Goal: Information Seeking & Learning: Check status

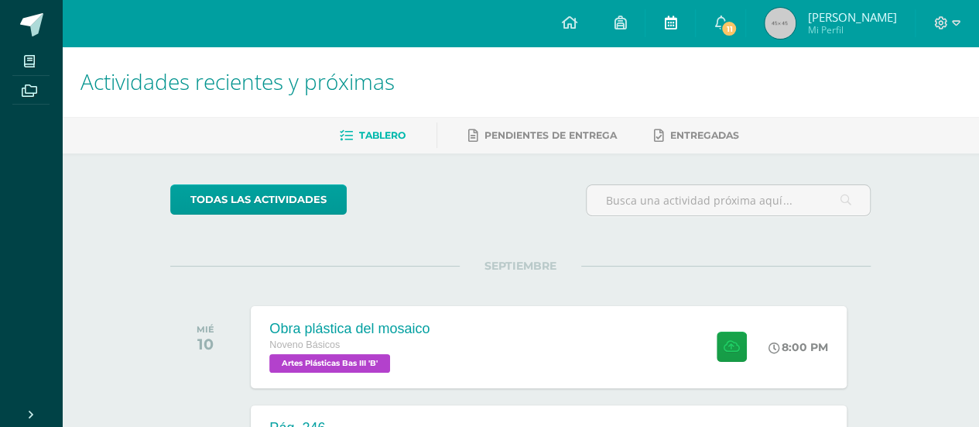
click at [665, 14] on link at bounding box center [671, 23] width 50 height 46
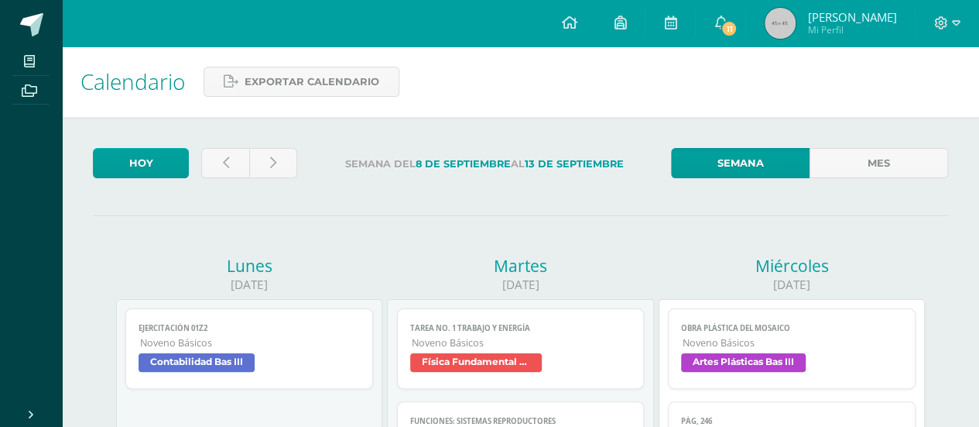
click at [653, 67] on div "Calendario Exportar calendario" at bounding box center [520, 81] width 917 height 70
click at [924, 103] on div "Calendario Exportar calendario" at bounding box center [520, 81] width 917 height 70
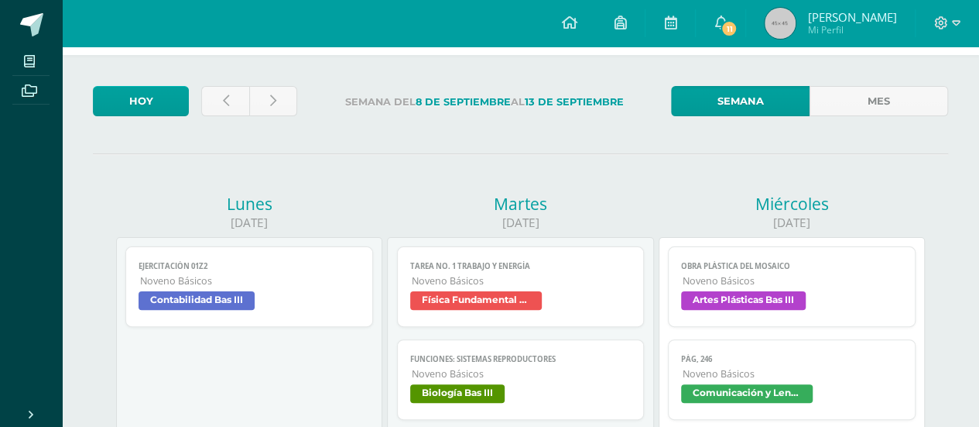
scroll to position [54, 0]
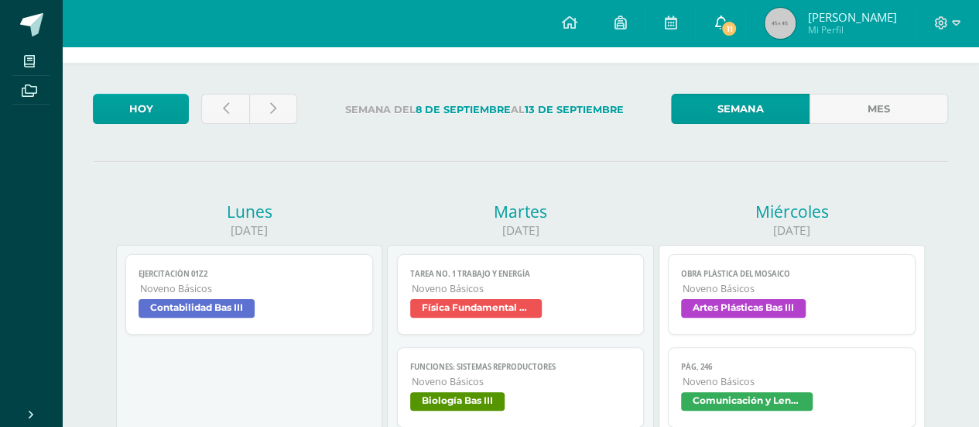
click at [726, 28] on icon at bounding box center [720, 22] width 12 height 14
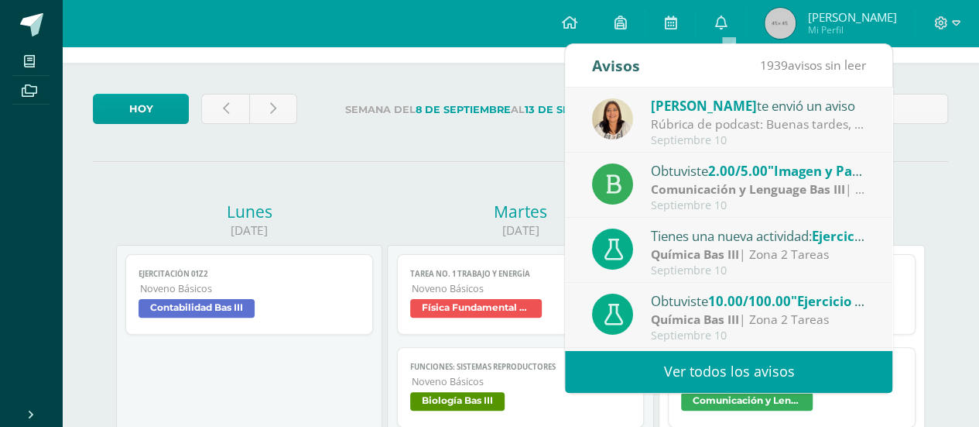
click at [735, 177] on span "2.00/5.00" at bounding box center [738, 171] width 60 height 18
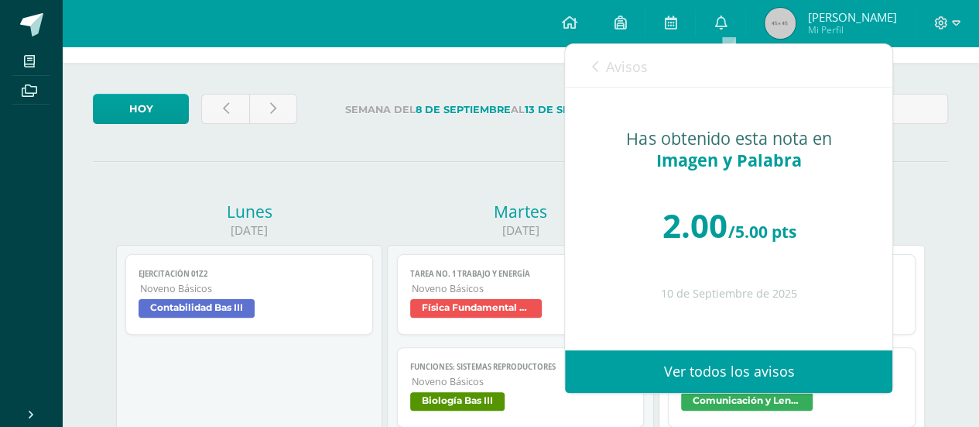
click at [605, 61] on link "Avisos" at bounding box center [620, 66] width 56 height 44
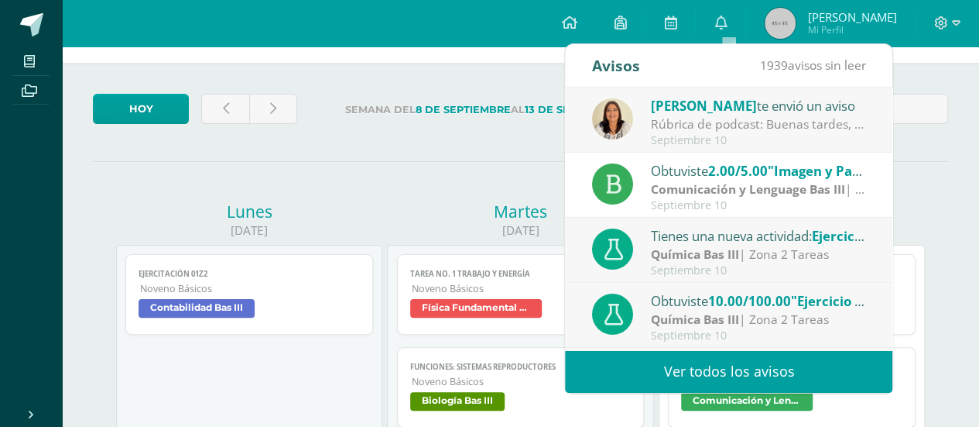
click at [727, 125] on div "Rúbrica de podcast: Buenas tardes, favor imprimir y pegar en tu cuaderno." at bounding box center [758, 124] width 215 height 18
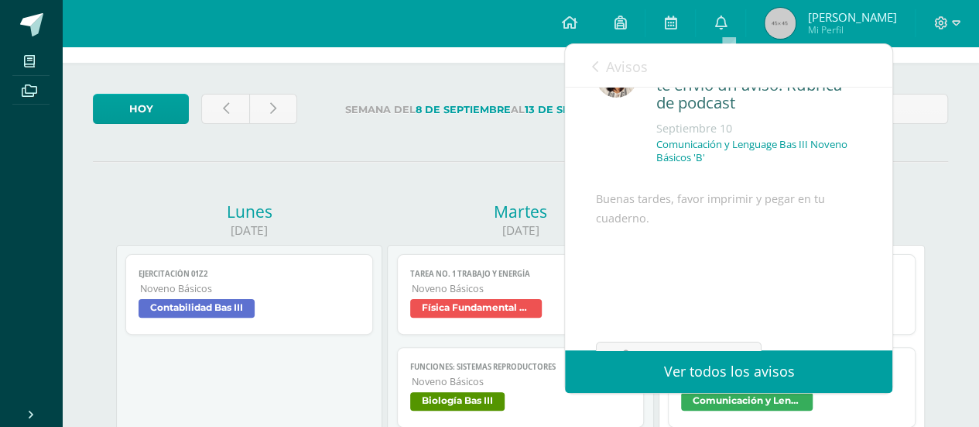
scroll to position [0, 0]
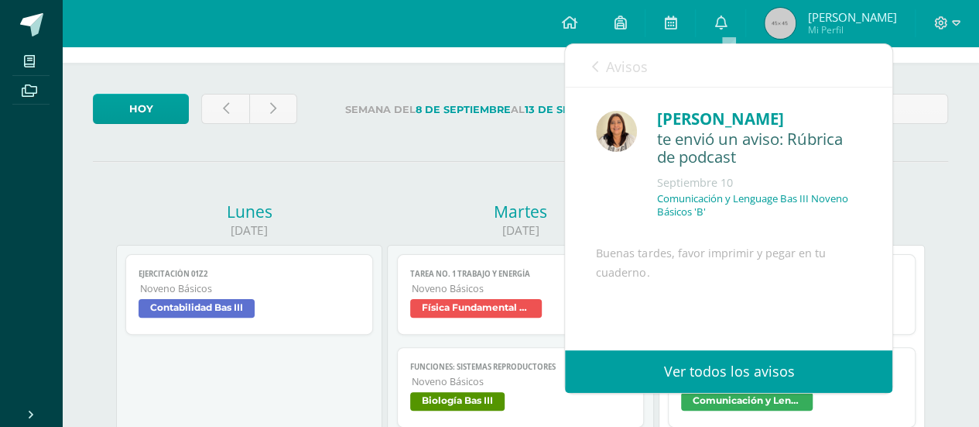
click at [593, 66] on icon at bounding box center [595, 66] width 6 height 12
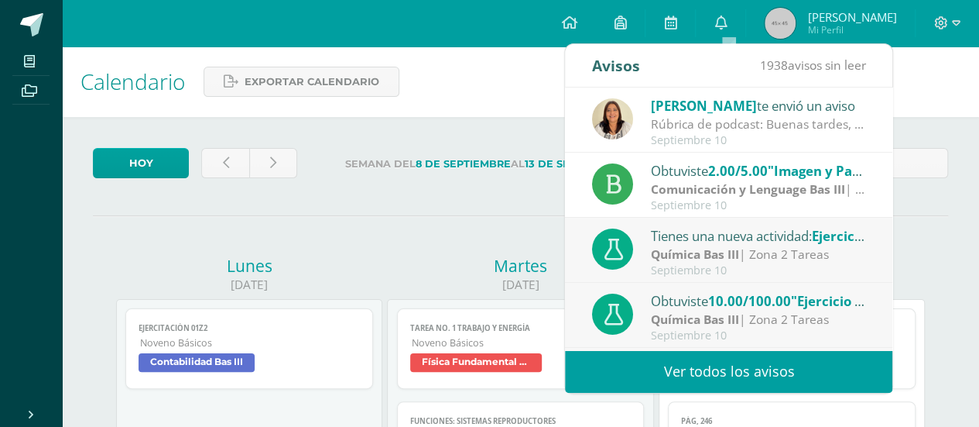
click at [454, 155] on label "Semana del 8 de Septiembre al 13 de Septiembre" at bounding box center [484, 164] width 349 height 32
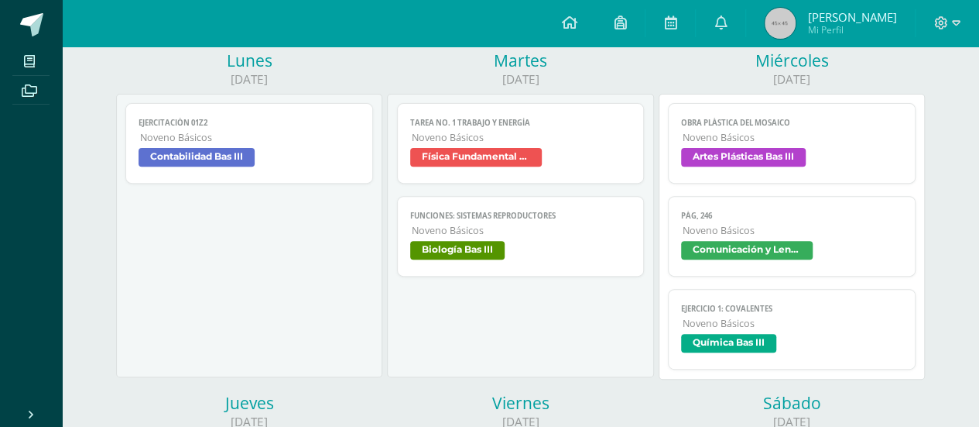
scroll to position [206, 0]
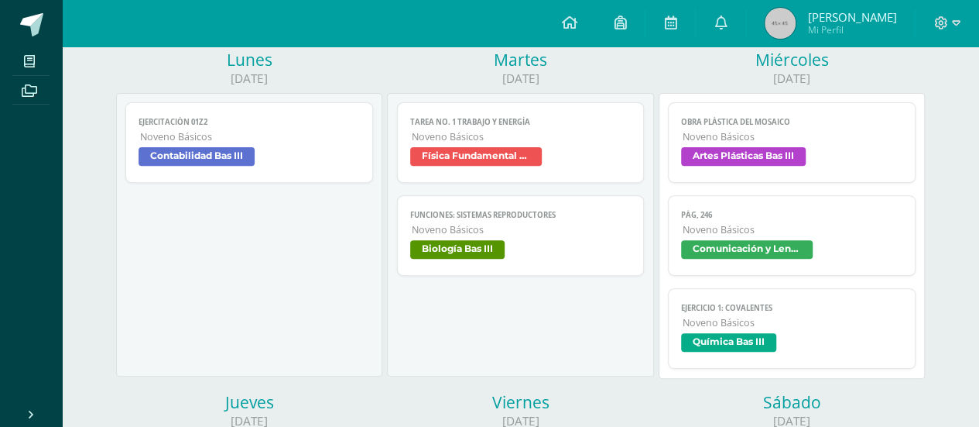
click at [838, 167] on span "Artes Plásticas Bas III" at bounding box center [791, 158] width 221 height 22
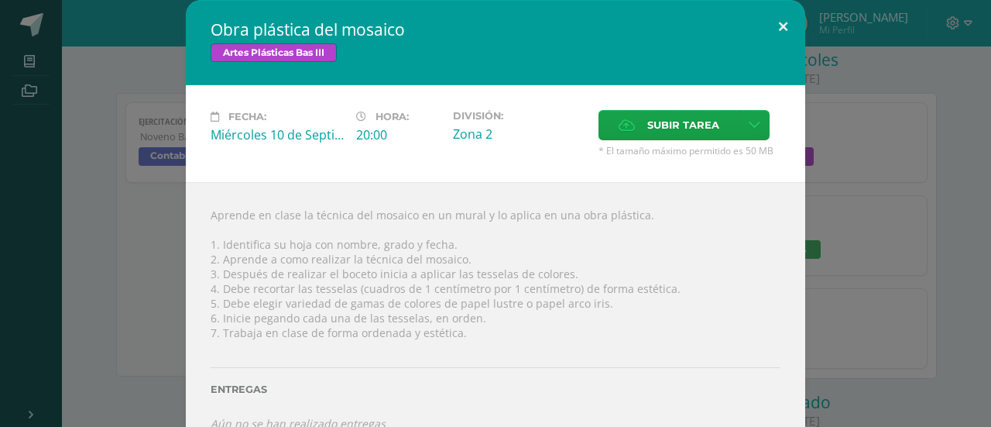
click at [776, 19] on button at bounding box center [783, 26] width 44 height 53
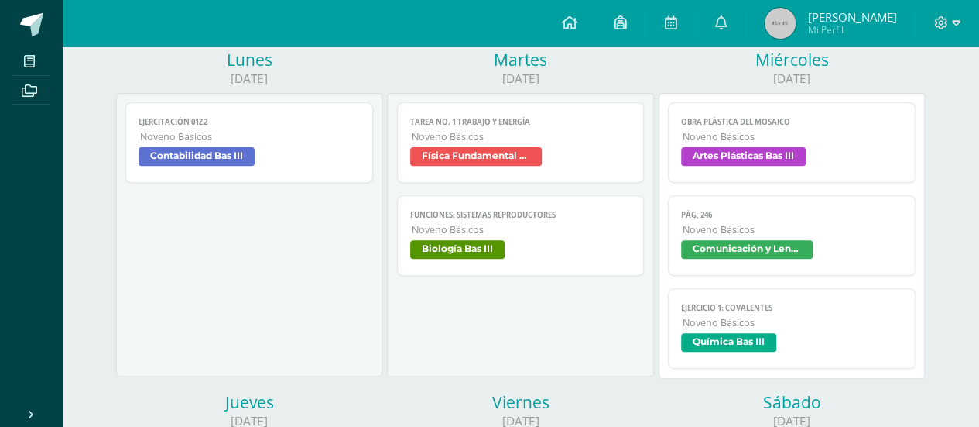
click at [819, 228] on span "Noveno Básicos" at bounding box center [793, 229] width 220 height 13
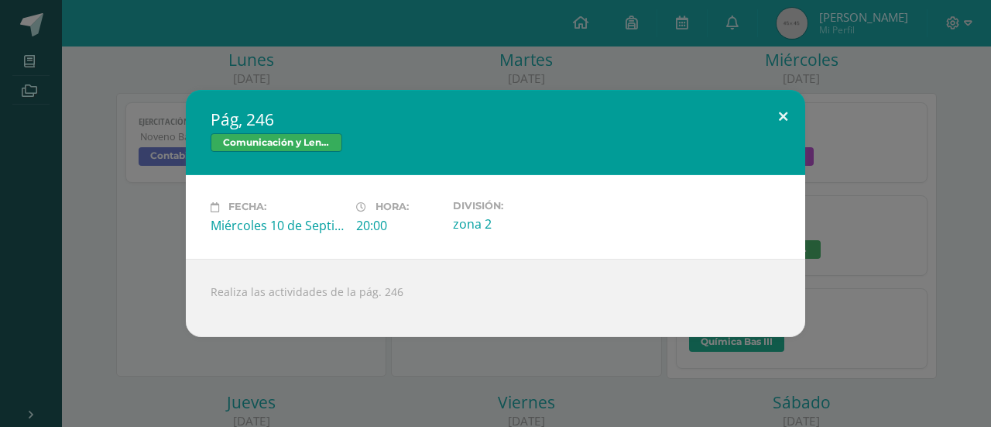
click at [771, 113] on button at bounding box center [783, 116] width 44 height 53
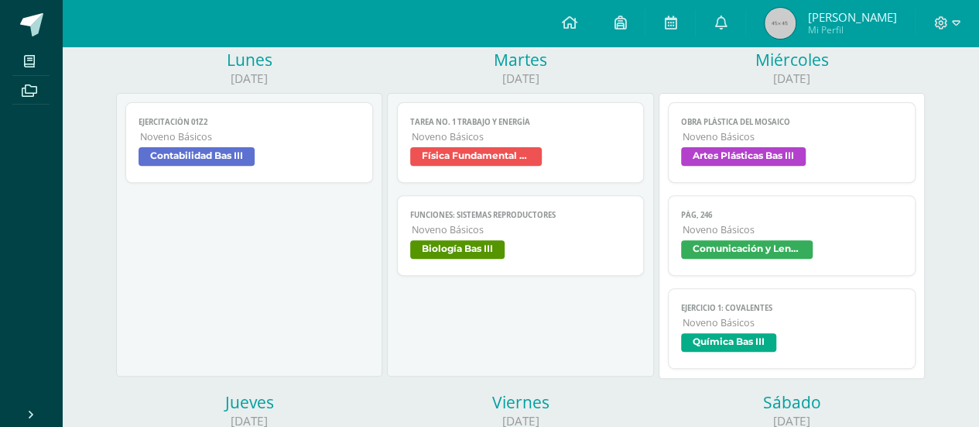
click at [804, 316] on span "Noveno Básicos" at bounding box center [793, 322] width 220 height 13
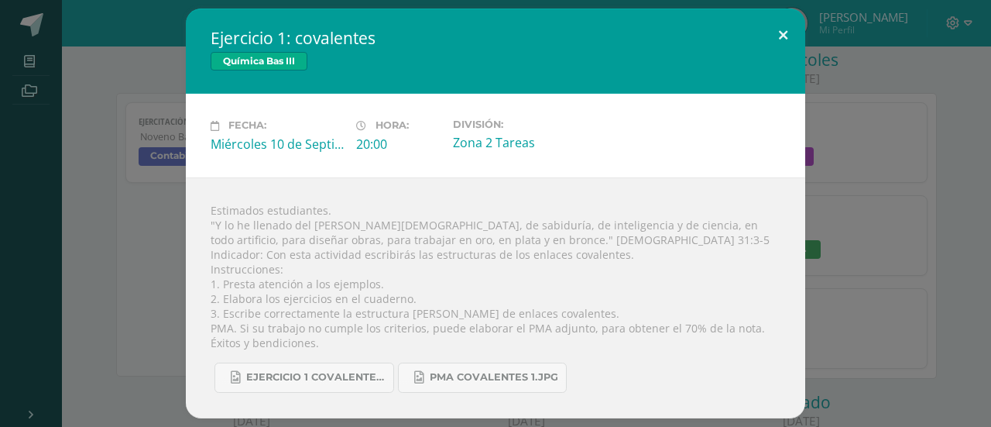
click at [779, 43] on button at bounding box center [783, 35] width 44 height 53
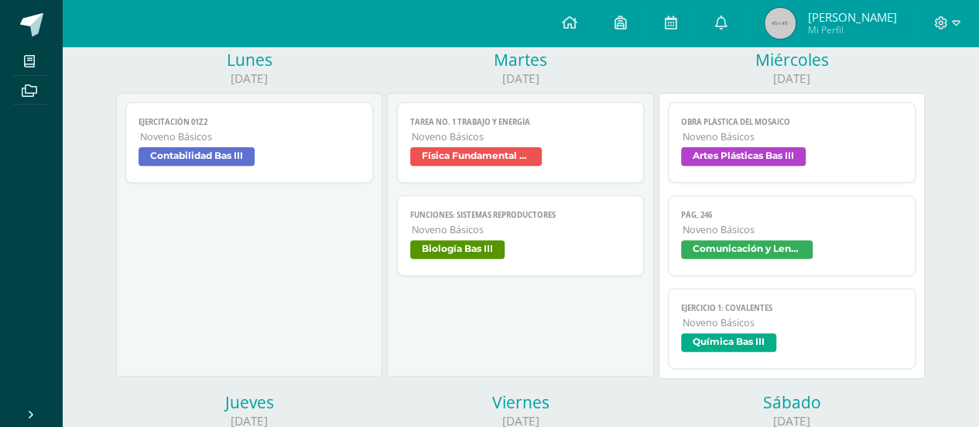
click at [781, 15] on img at bounding box center [780, 23] width 31 height 31
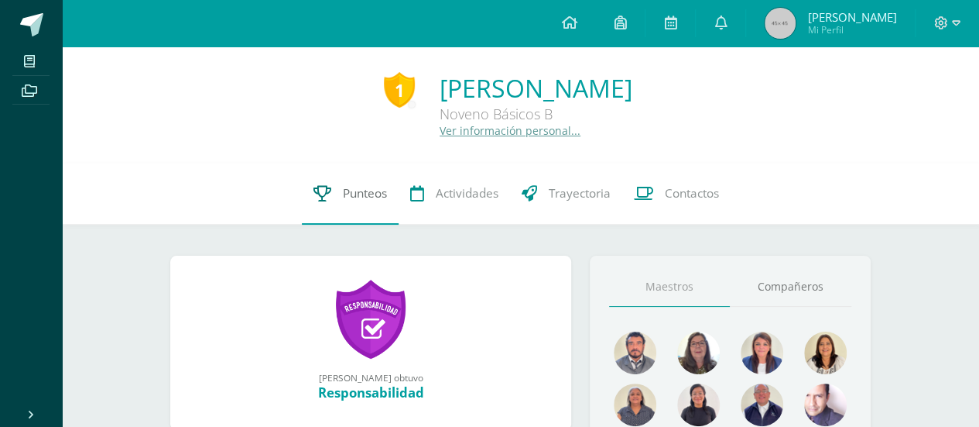
click at [365, 201] on span "Punteos" at bounding box center [365, 193] width 44 height 16
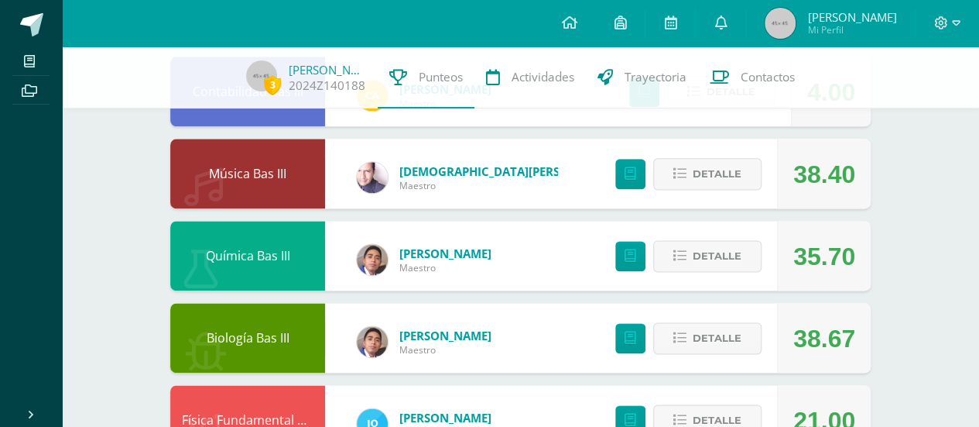
scroll to position [924, 0]
